Goal: Navigation & Orientation: Understand site structure

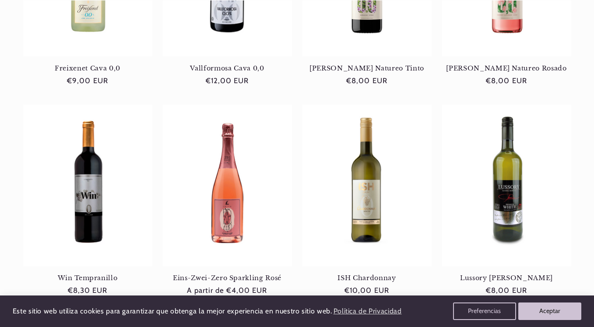
scroll to position [886, 0]
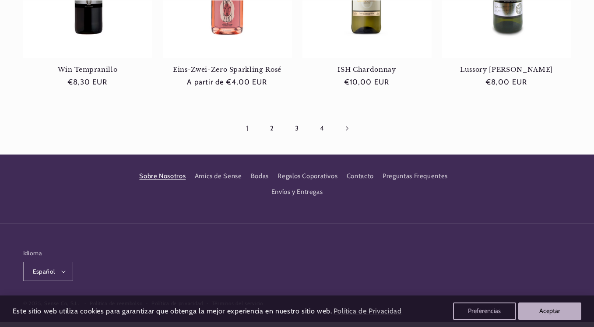
click at [170, 171] on link "Sobre Nosotros" at bounding box center [162, 178] width 46 height 14
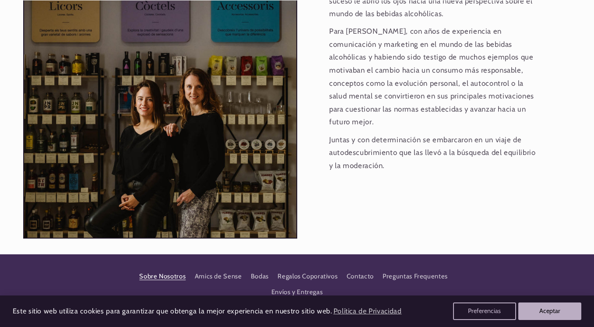
scroll to position [924, 0]
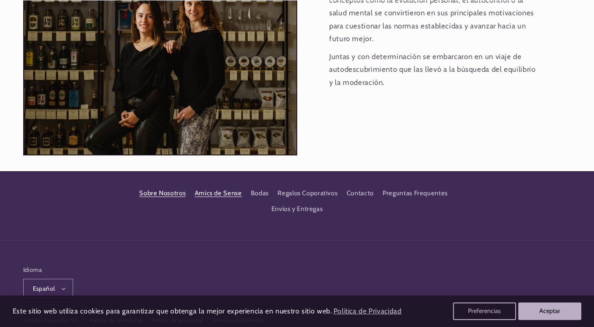
click at [204, 185] on link "Amics de Sense" at bounding box center [218, 193] width 47 height 16
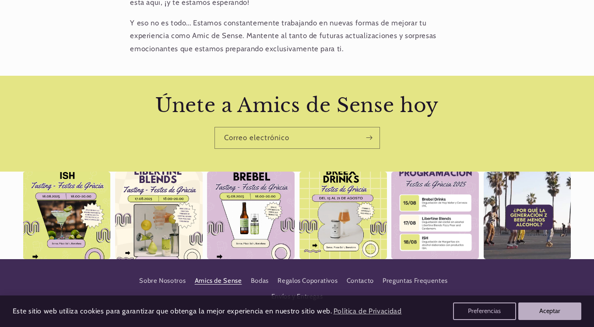
scroll to position [617, 0]
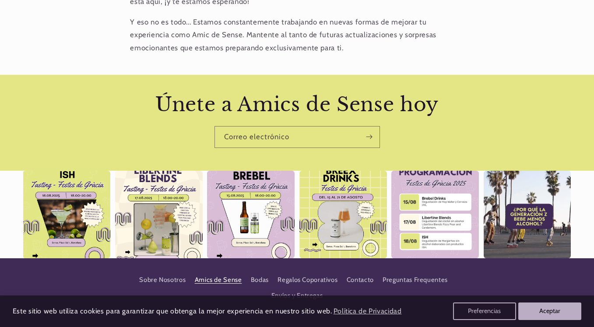
click at [70, 195] on div "Instagram post opens in a popup" at bounding box center [67, 215] width 88 height 88
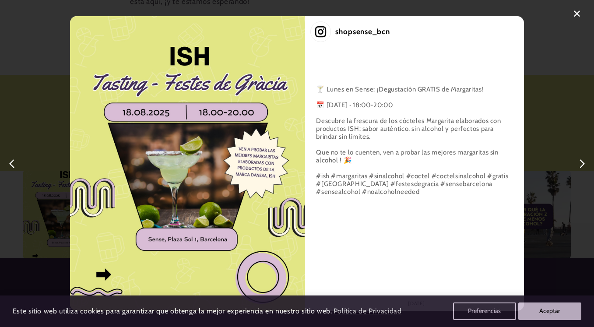
scroll to position [0, 0]
